Goal: Find specific page/section: Find specific page/section

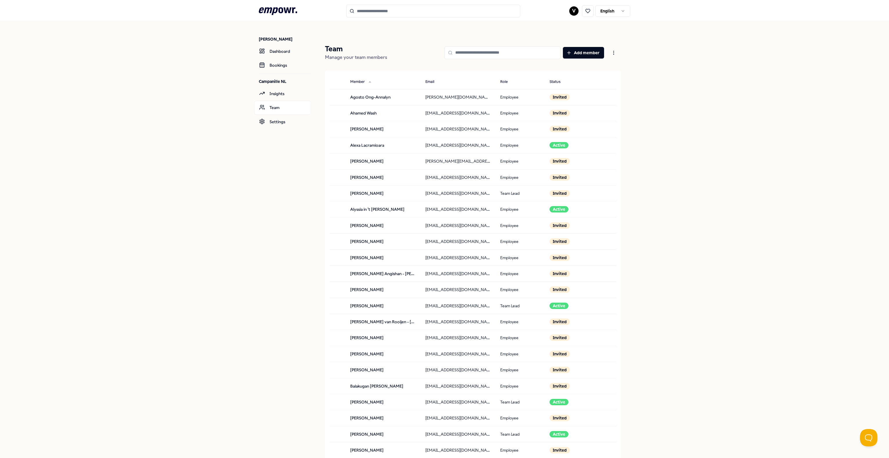
click at [261, 236] on nav "[PERSON_NAME] Dashboard Bookings Campanille NL Insights Team Settings" at bounding box center [285, 413] width 52 height 785
click at [369, 84] on icon at bounding box center [369, 81] width 3 height 3
click at [369, 84] on icon at bounding box center [368, 81] width 3 height 3
click at [369, 84] on icon at bounding box center [369, 81] width 3 height 3
click at [369, 84] on icon at bounding box center [368, 81] width 3 height 3
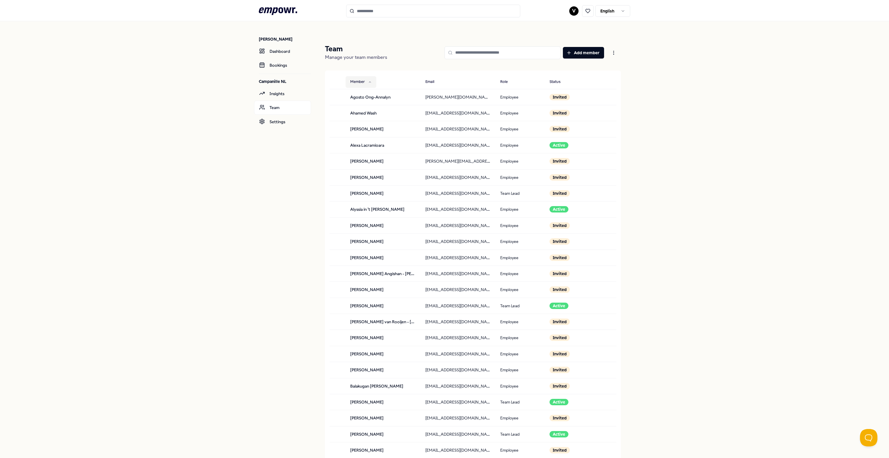
click at [369, 84] on icon at bounding box center [369, 81] width 3 height 3
click at [369, 84] on icon at bounding box center [368, 81] width 3 height 3
click at [613, 57] on html ".empowr-logo_svg__cls-1{fill:#03032f} V English [PERSON_NAME] Dashboard Booking…" at bounding box center [444, 229] width 889 height 458
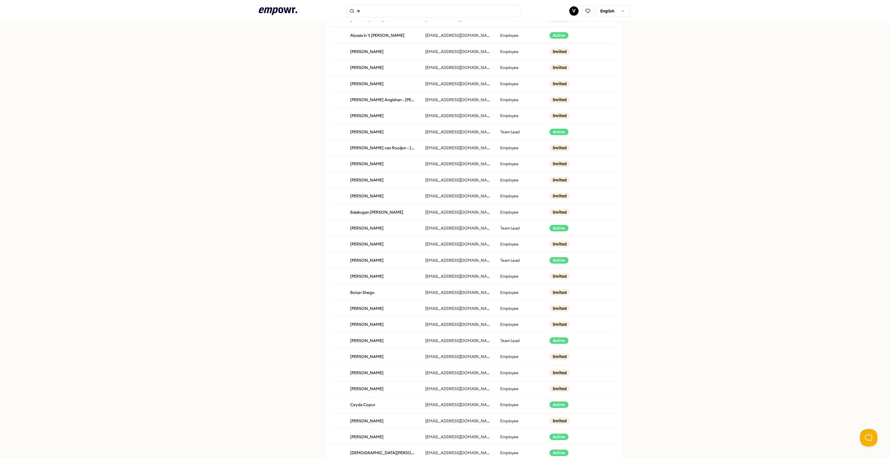
scroll to position [374, 0]
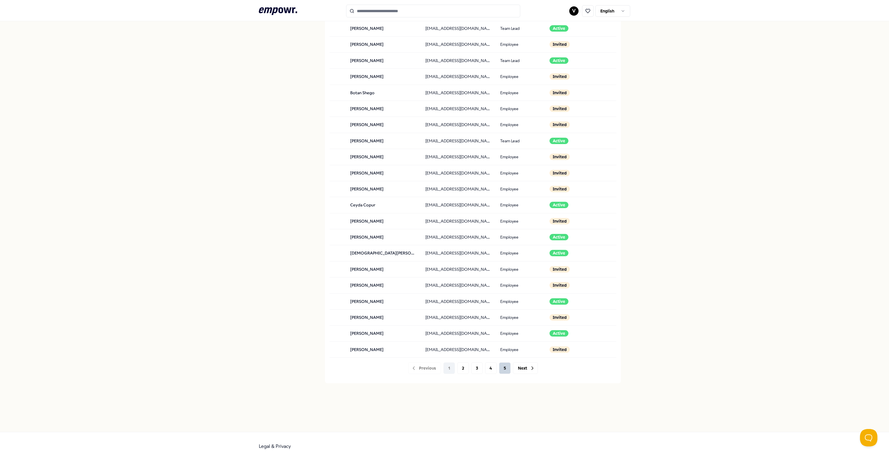
click at [503, 368] on button "5" at bounding box center [505, 369] width 12 height 12
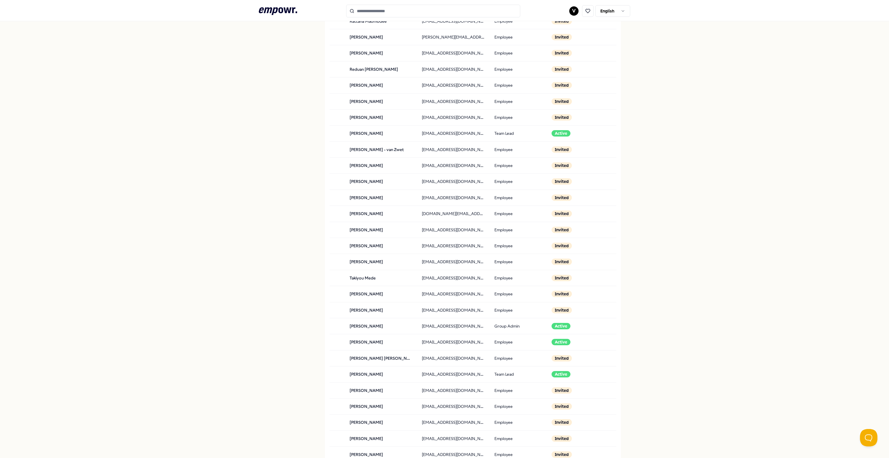
scroll to position [342, 0]
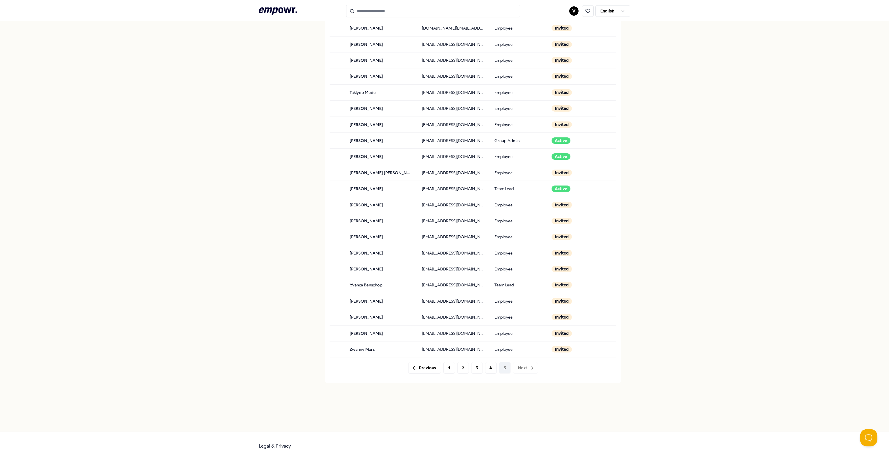
click at [440, 364] on div "Previous 1 2 3 4 5 Next" at bounding box center [472, 368] width 277 height 12
click at [443, 367] on button "1" at bounding box center [449, 368] width 12 height 12
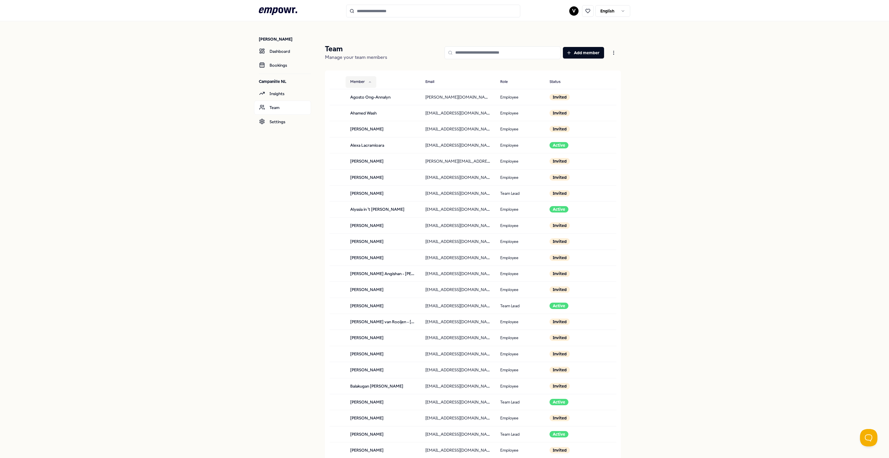
click at [472, 52] on input at bounding box center [502, 52] width 116 height 13
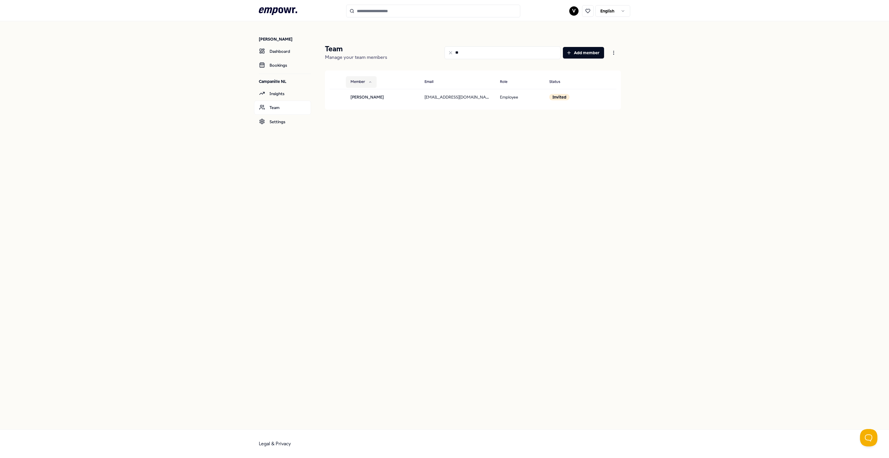
type input "*"
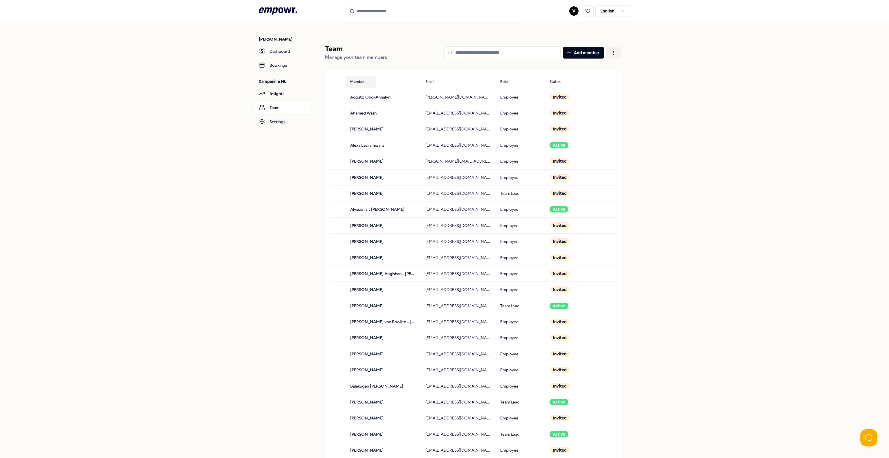
click at [614, 53] on html ".empowr-logo_svg__cls-1{fill:#03032f} V English [PERSON_NAME] Dashboard Booking…" at bounding box center [444, 229] width 889 height 458
drag, startPoint x: 588, startPoint y: 73, endPoint x: 149, endPoint y: 266, distance: 479.2
click at [149, 266] on html ".empowr-logo_svg__cls-1{fill:#03032f} V English [PERSON_NAME] Dashboard Booking…" at bounding box center [444, 229] width 889 height 458
click at [148, 263] on div "[PERSON_NAME] Dashboard Bookings Campanille NL Insights Team Settings Team Mana…" at bounding box center [444, 413] width 889 height 785
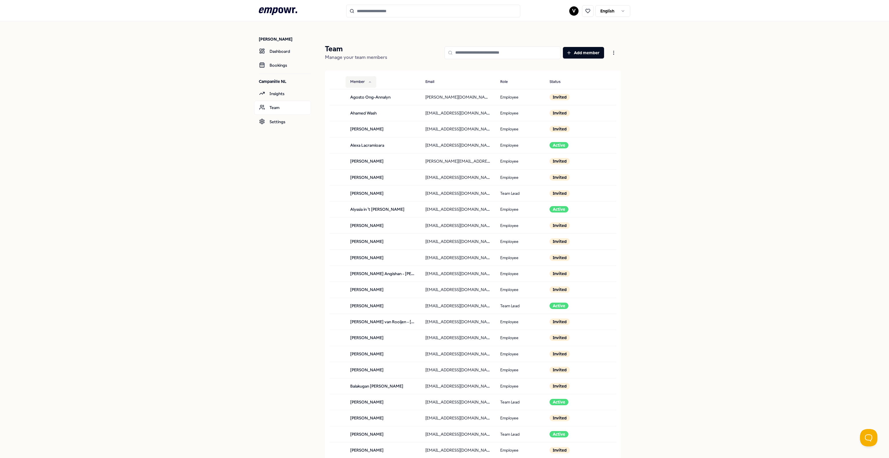
click at [450, 55] on input at bounding box center [502, 52] width 116 height 13
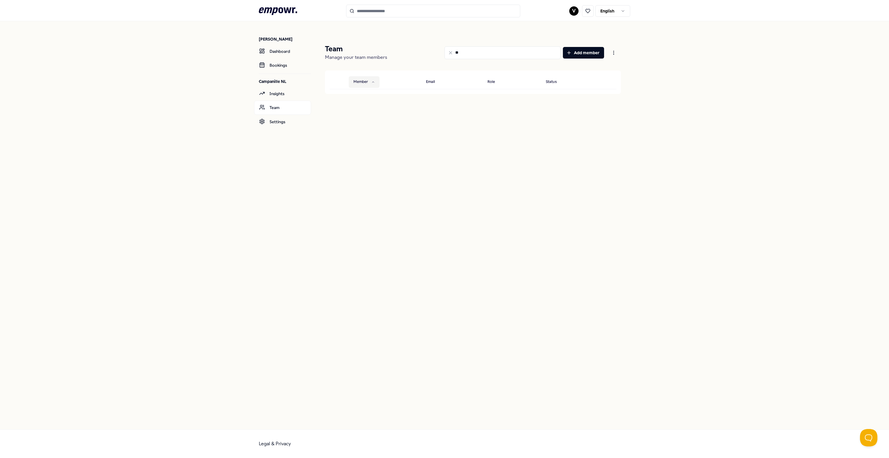
type input "*"
type input "*****"
